Goal: Check status

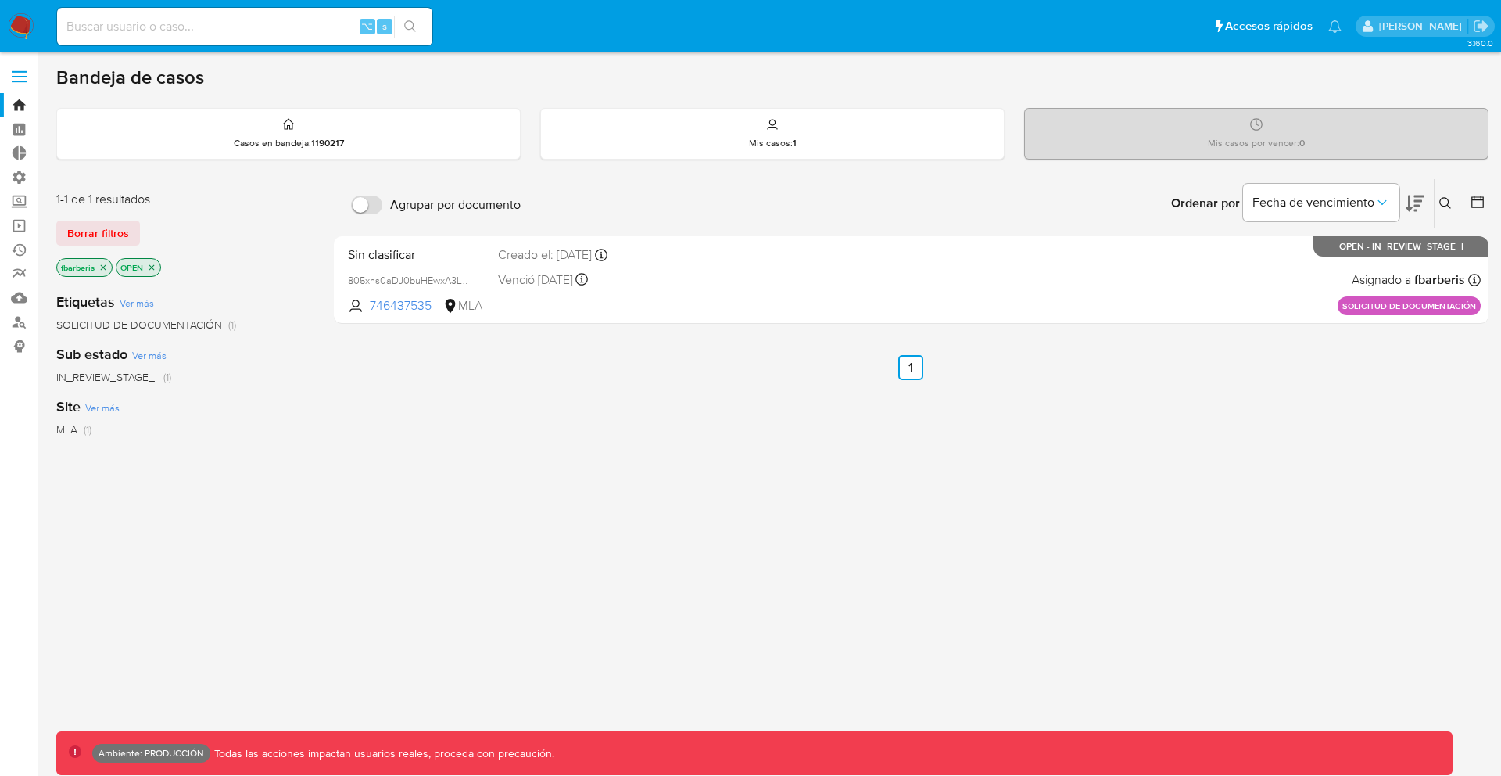
click at [117, 21] on input at bounding box center [244, 26] width 375 height 20
paste input "2699228230"
type input "2699228230"
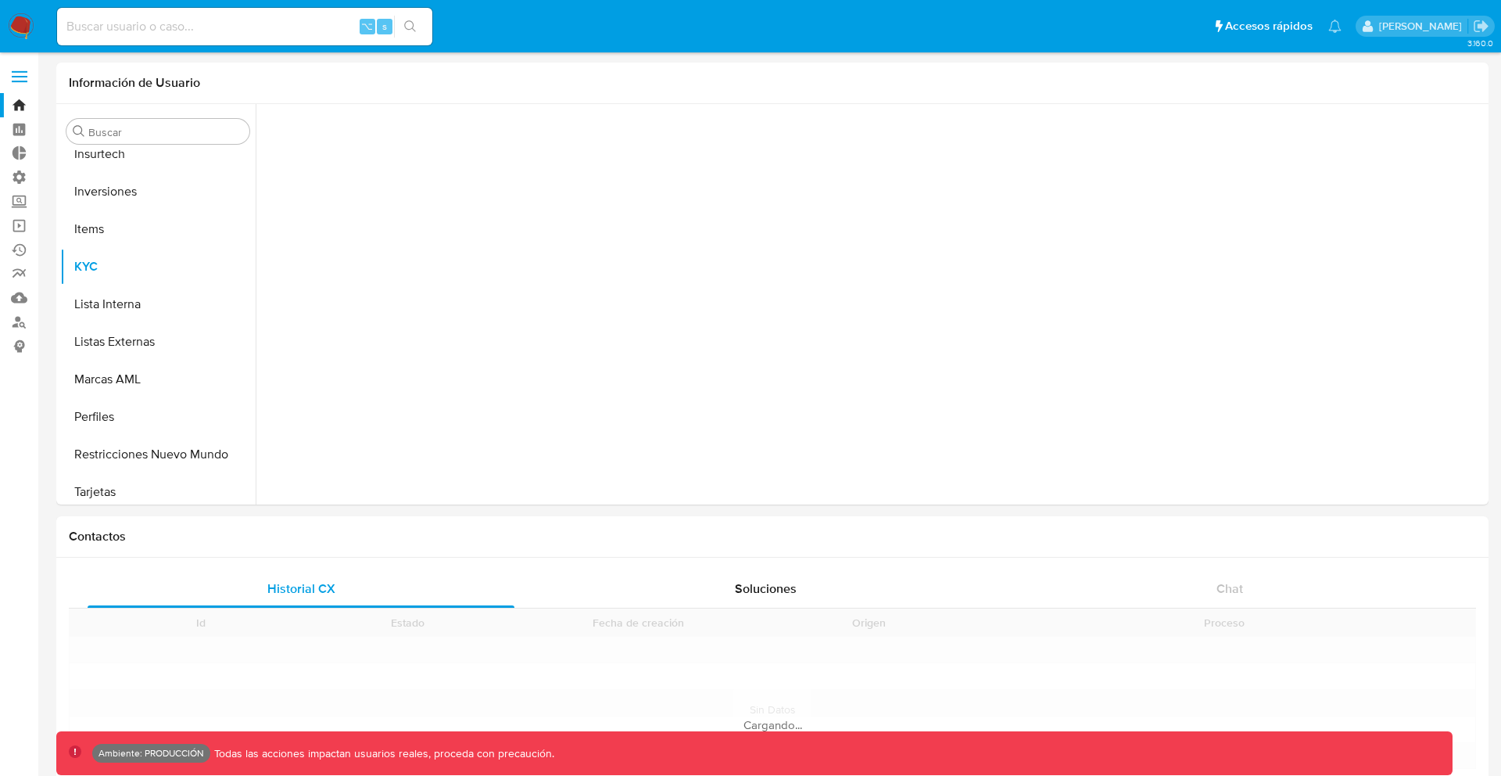
scroll to position [736, 0]
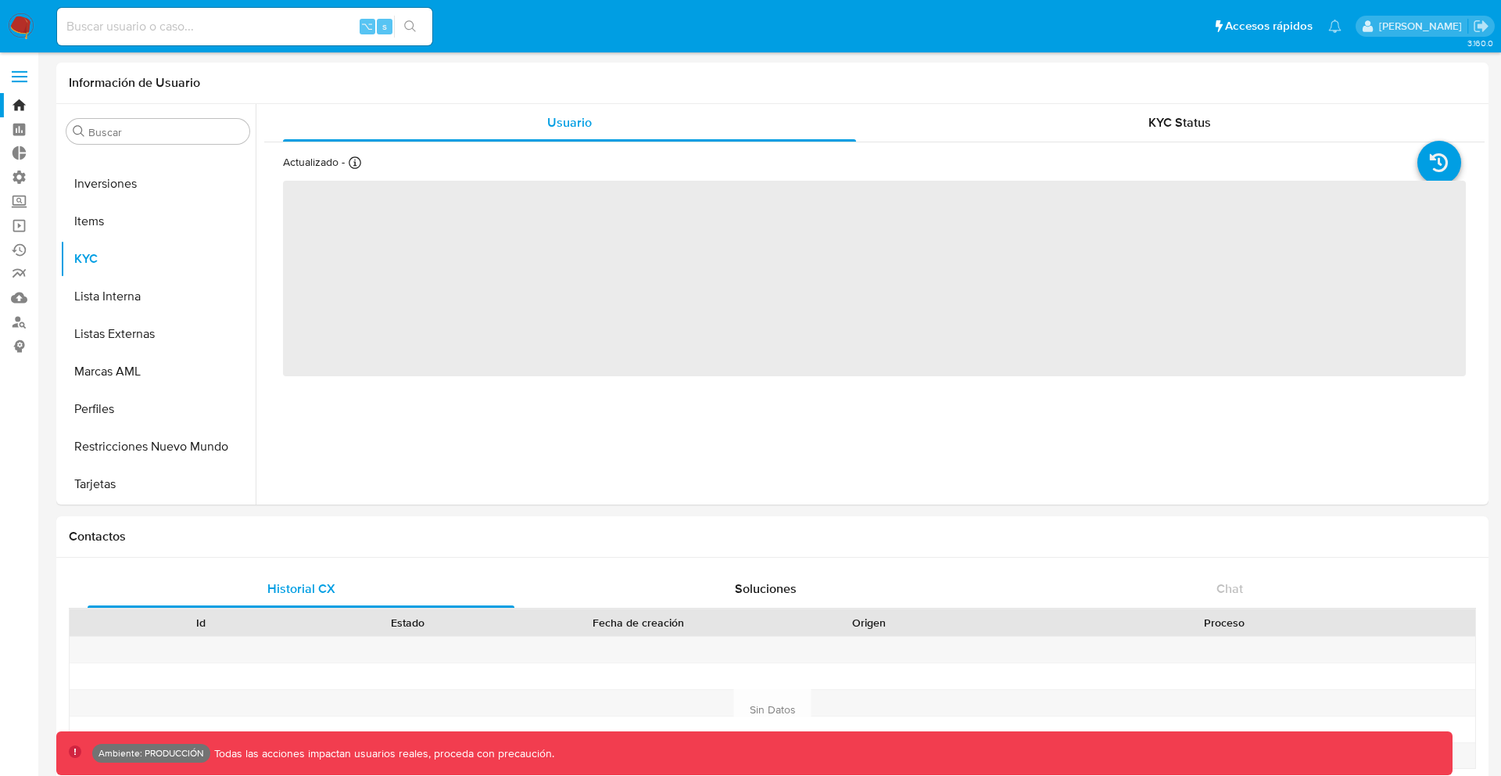
select select "10"
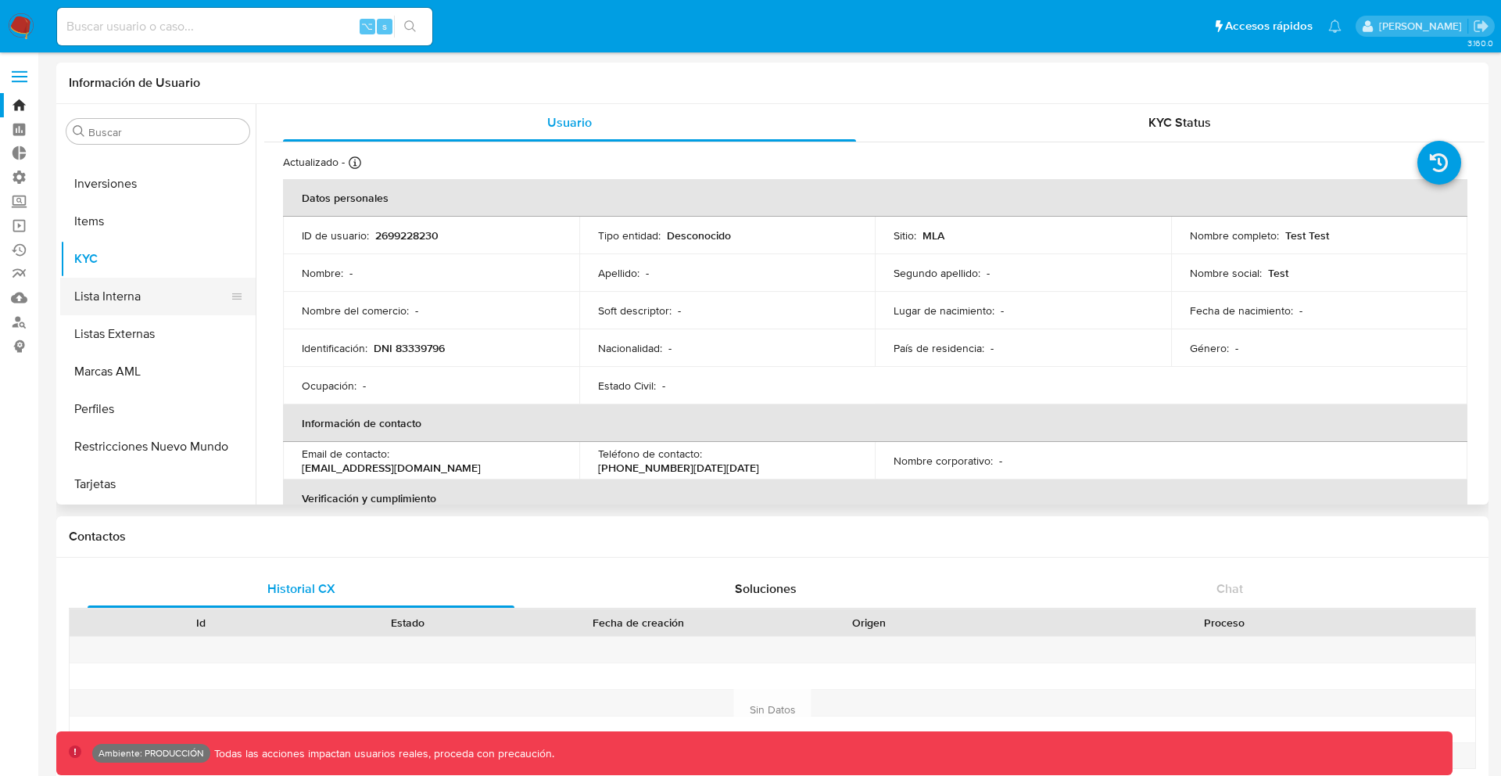
click at [109, 294] on button "Lista Interna" at bounding box center [151, 297] width 183 height 38
